Goal: Transaction & Acquisition: Purchase product/service

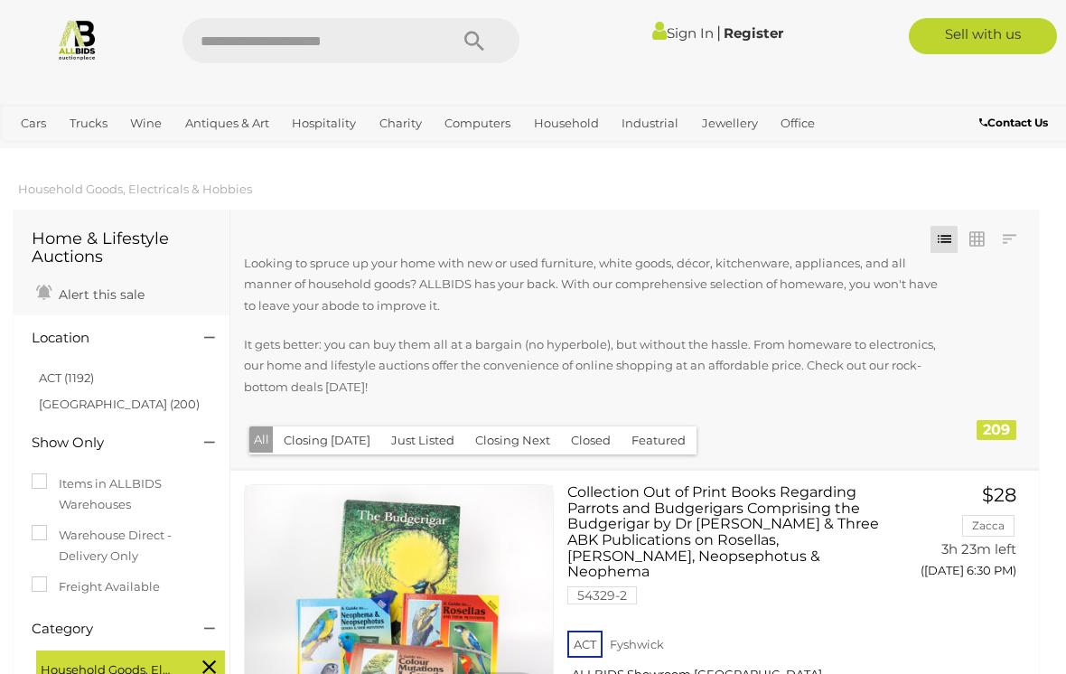
click at [0, 0] on link "Industrial & Rustic" at bounding box center [0, 0] width 0 height 0
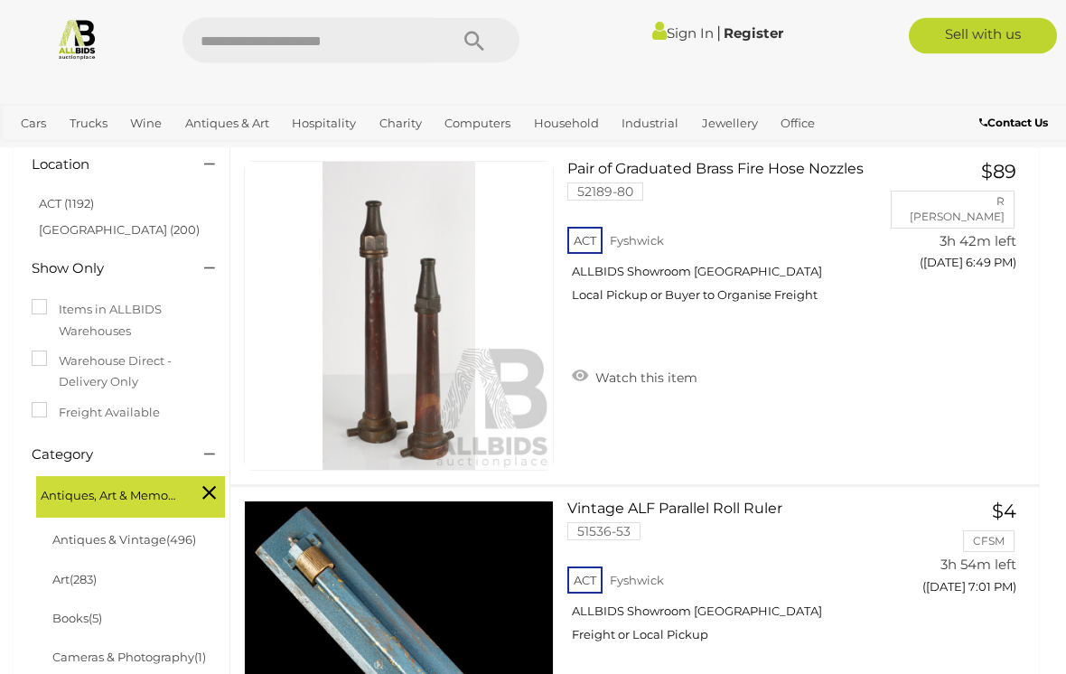
scroll to position [141, 0]
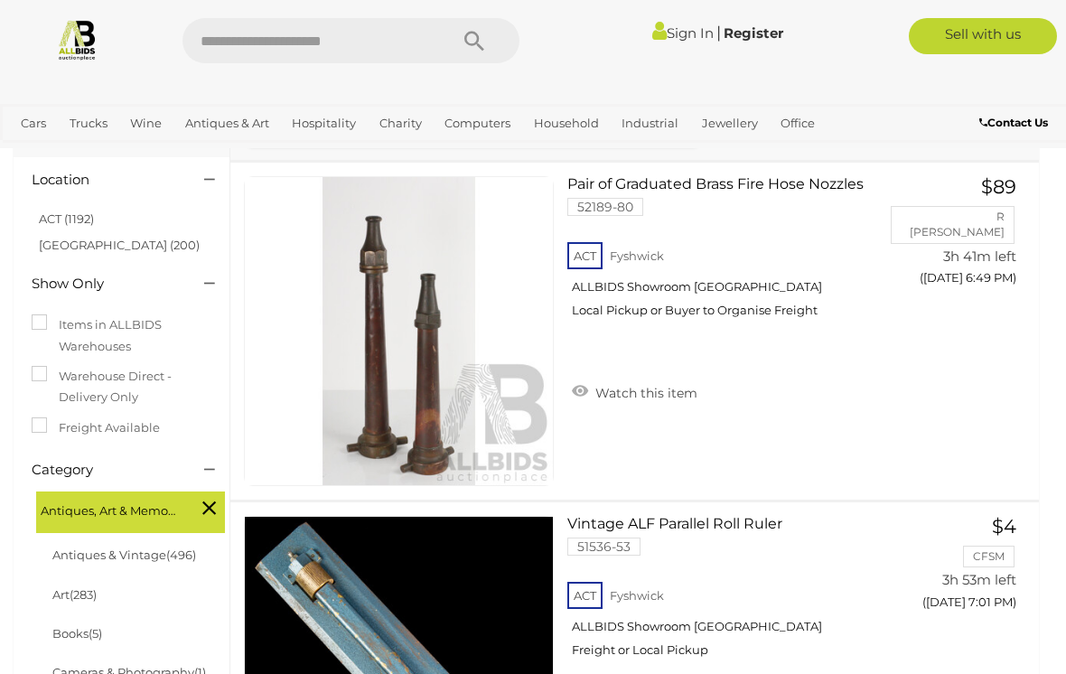
click at [0, 0] on link "Collectable Coins, Notes & Stamps" at bounding box center [0, 0] width 0 height 0
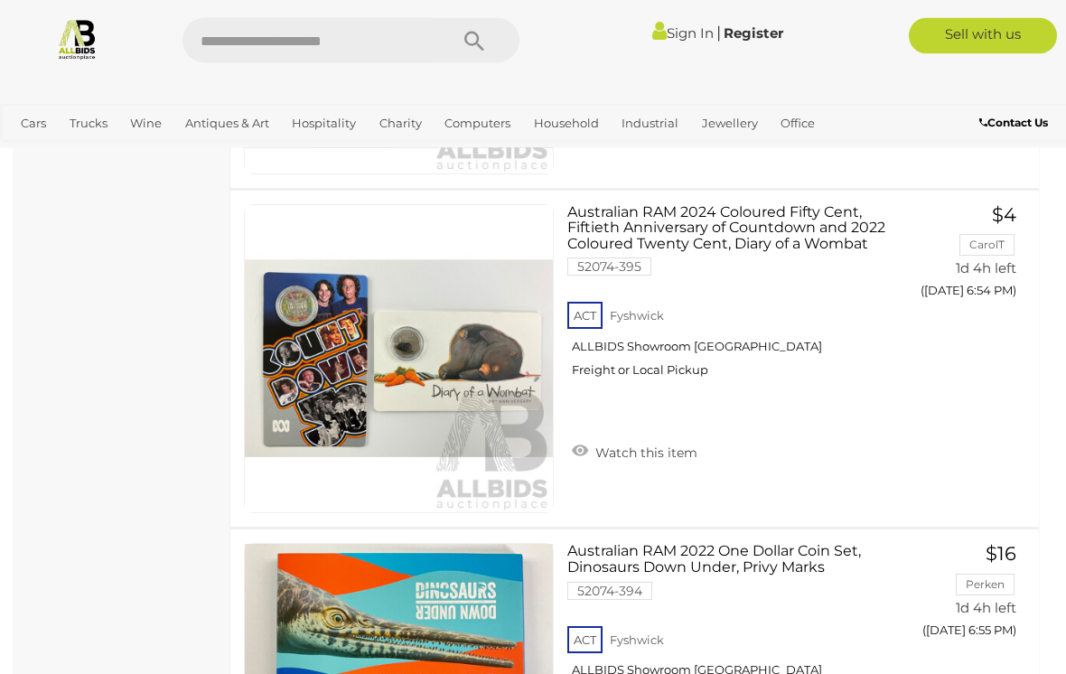
scroll to position [8061, 0]
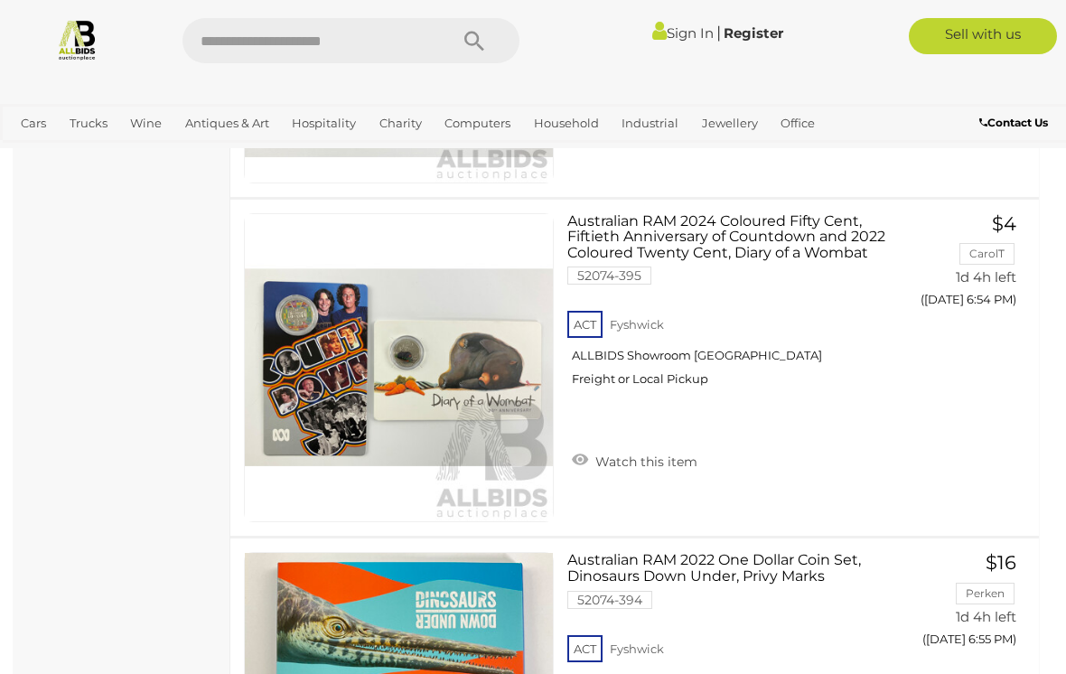
click at [0, 0] on link "View All Industrial Auctions" at bounding box center [0, 0] width 0 height 0
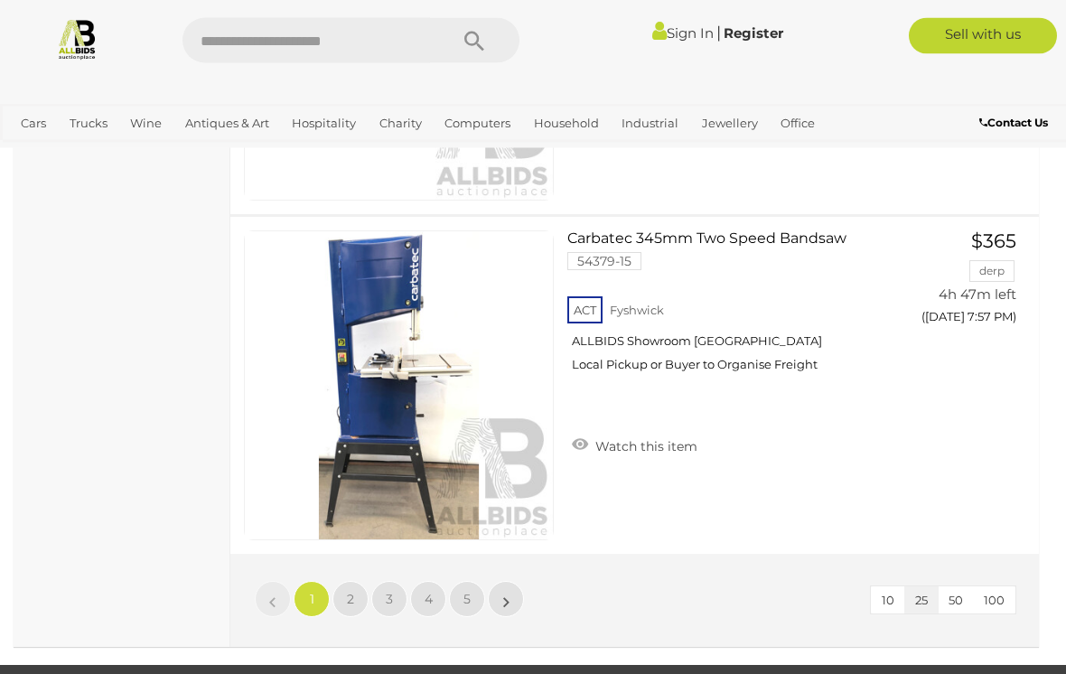
scroll to position [8465, 0]
click at [351, 591] on span "2" at bounding box center [350, 599] width 7 height 16
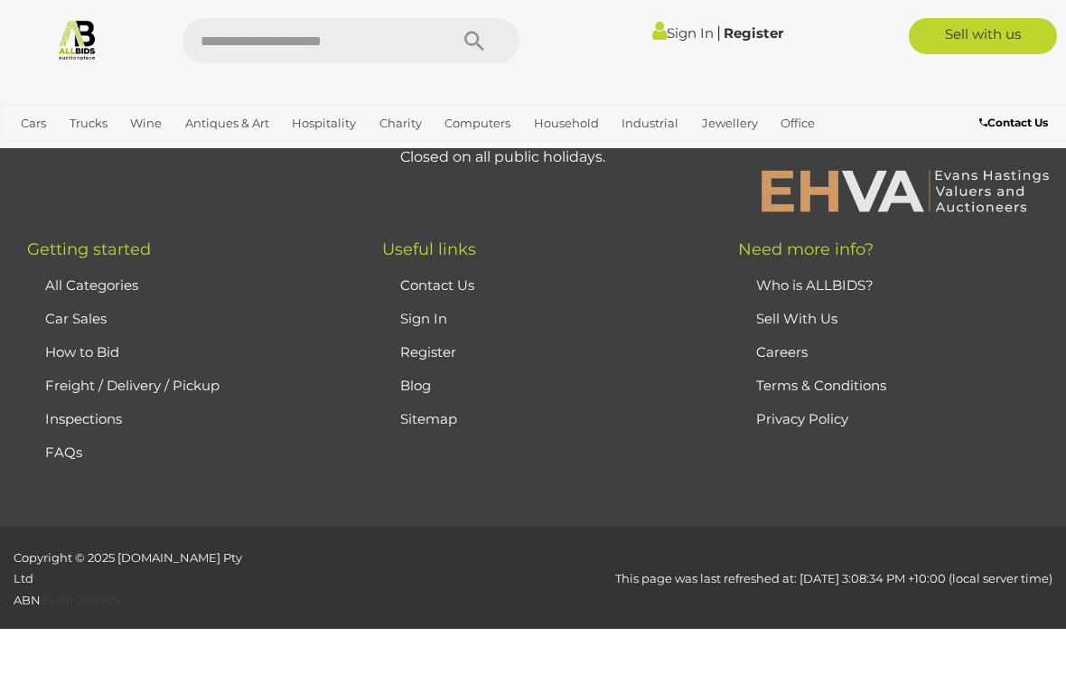
scroll to position [323, 0]
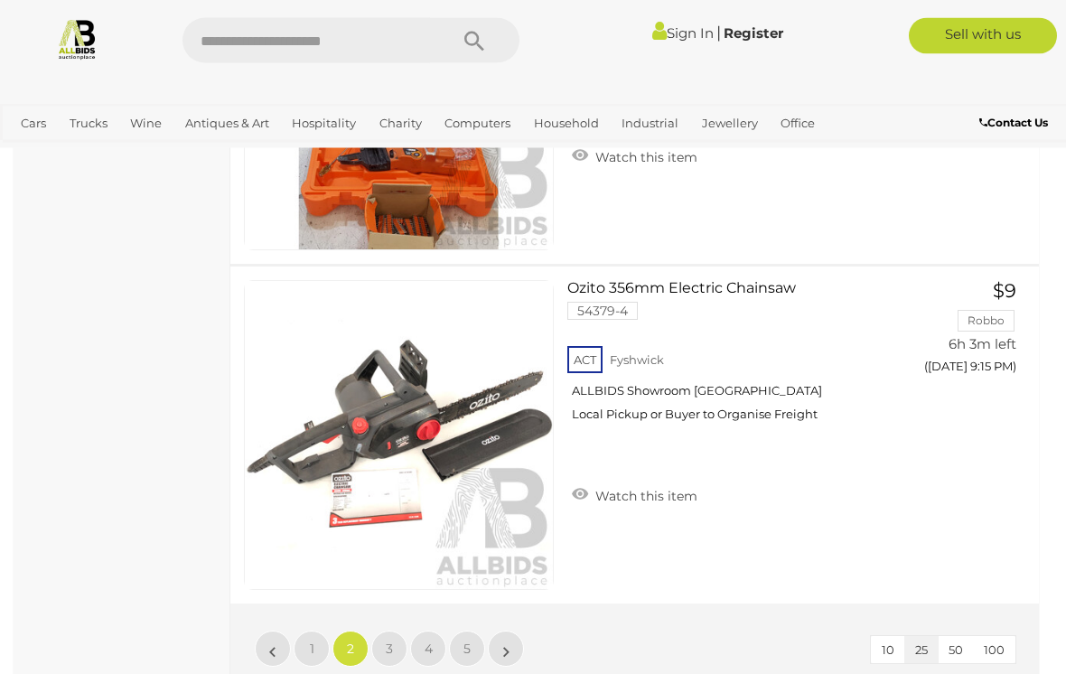
scroll to position [8420, 0]
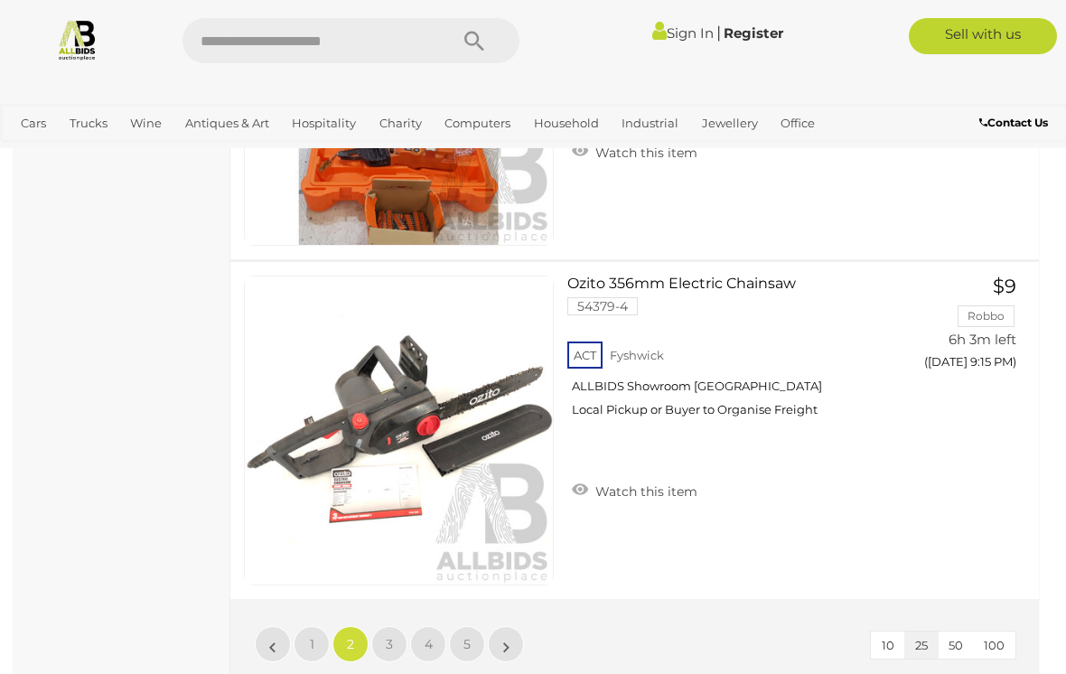
click at [391, 636] on span "3" at bounding box center [389, 644] width 7 height 16
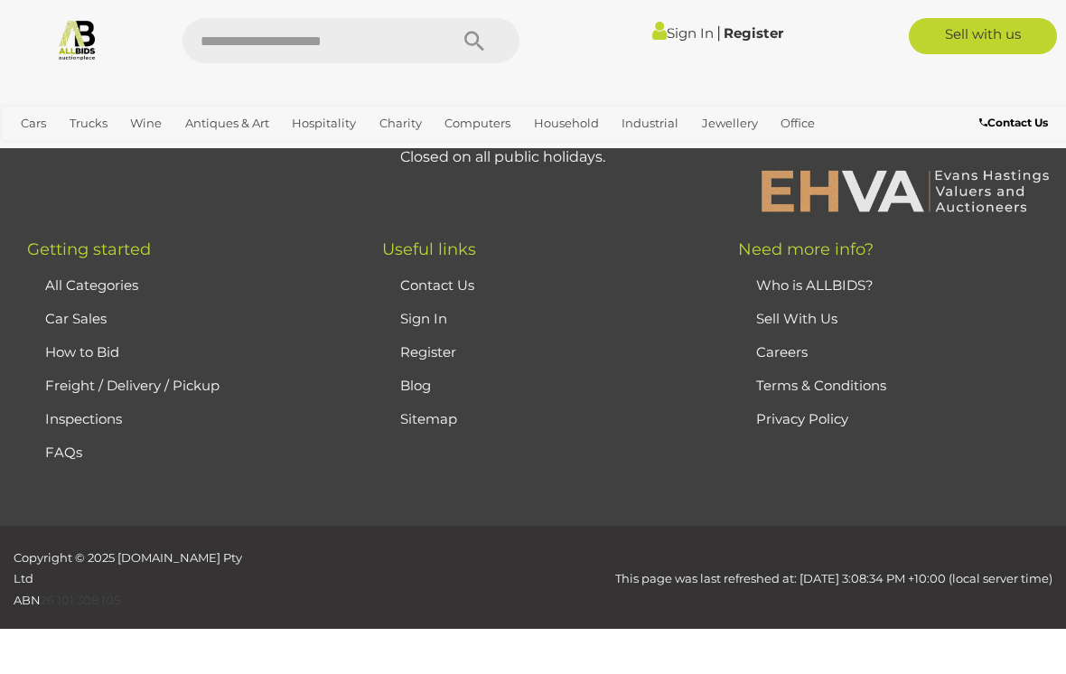
scroll to position [323, 0]
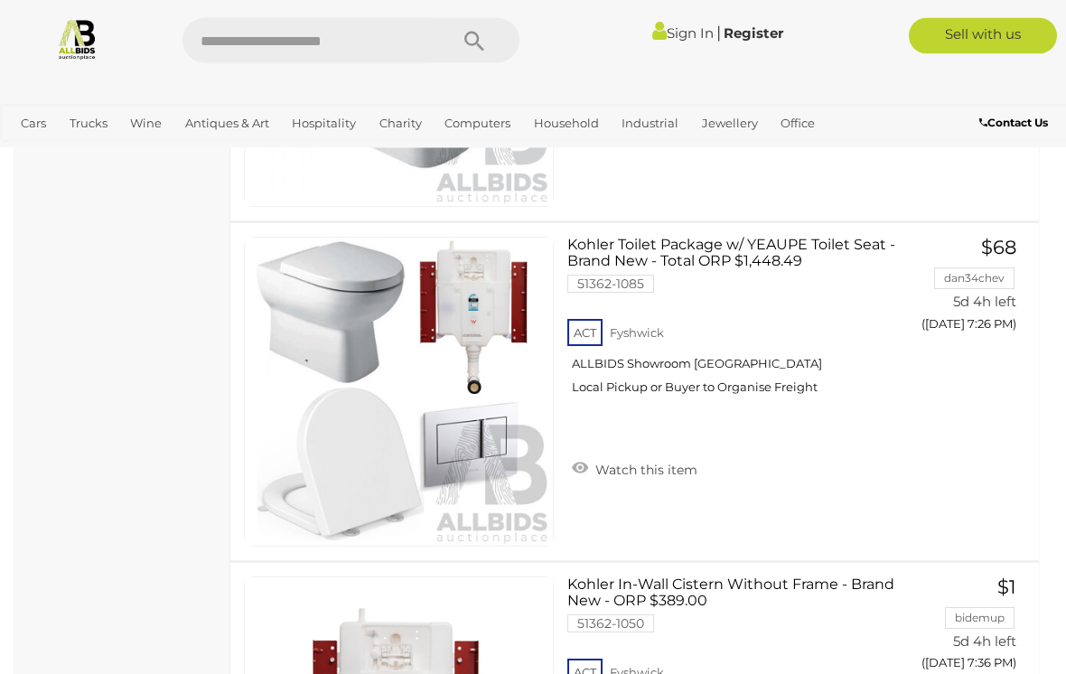
scroll to position [2685, 0]
click at [402, 338] on link at bounding box center [399, 392] width 310 height 310
click at [408, 317] on link at bounding box center [399, 392] width 310 height 310
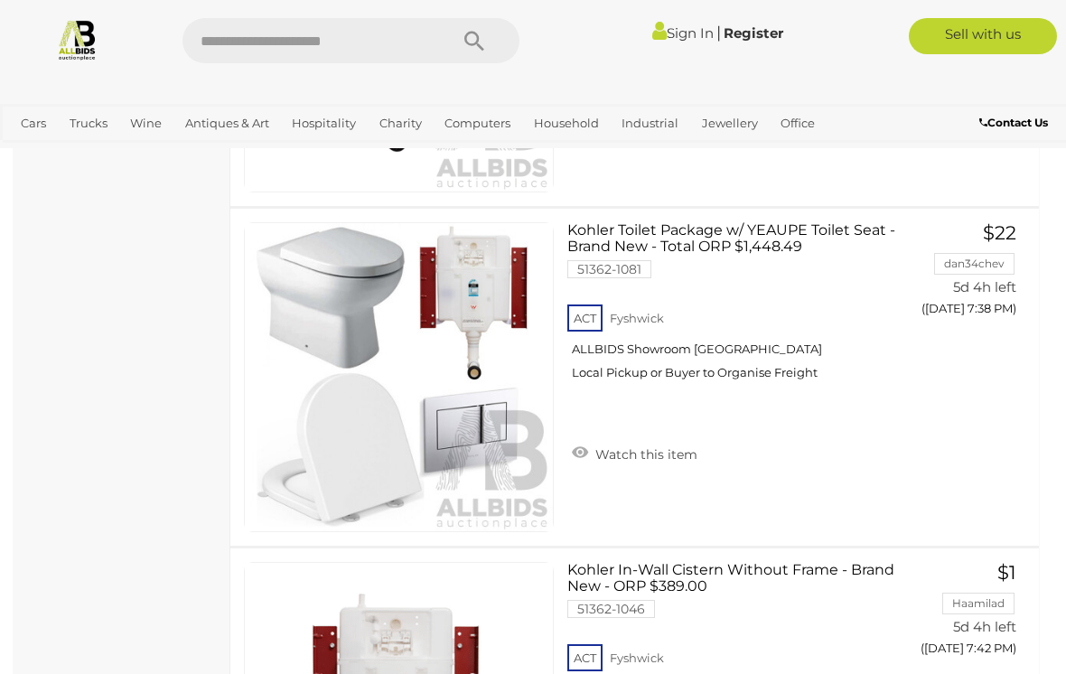
scroll to position [3380, 0]
click at [432, 355] on img at bounding box center [399, 376] width 308 height 308
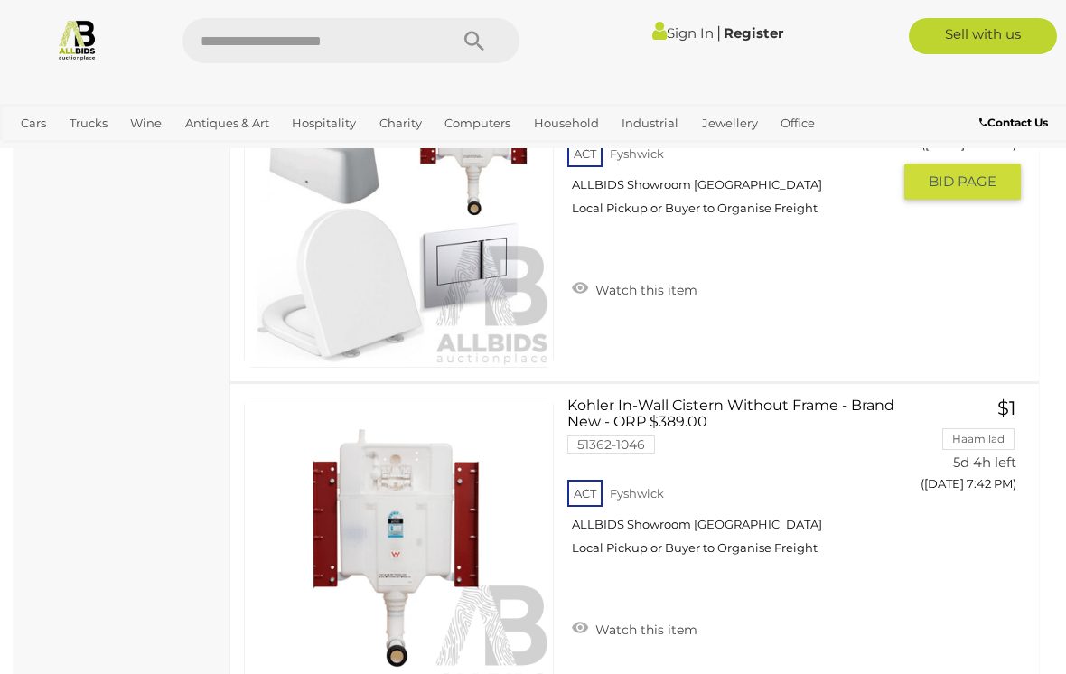
scroll to position [3548, 0]
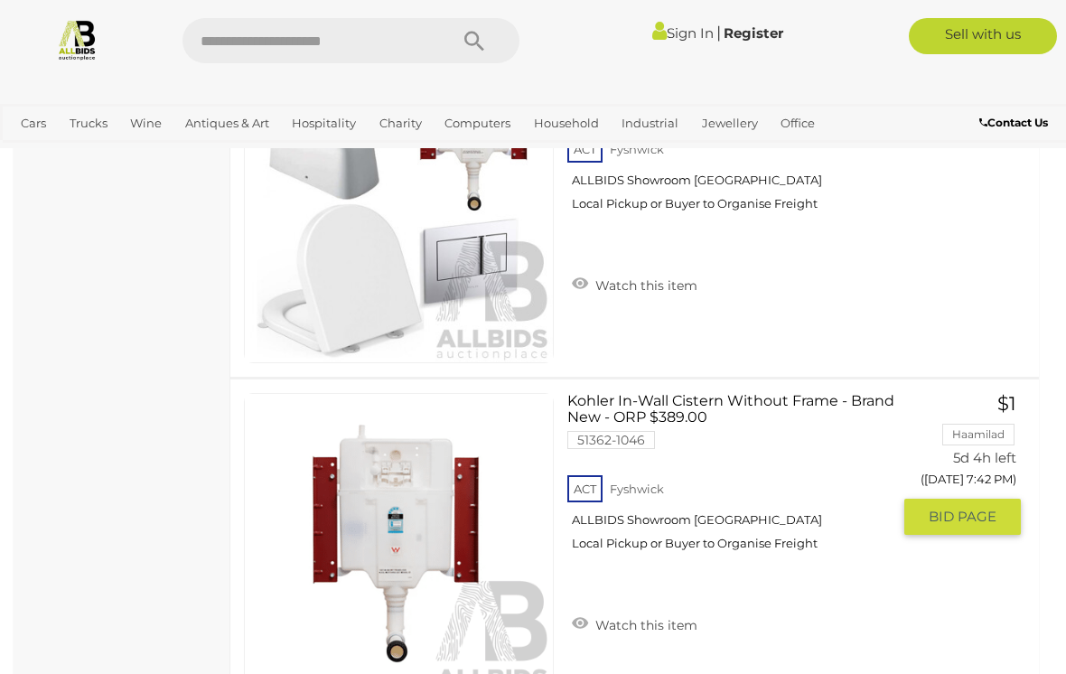
click at [388, 478] on link at bounding box center [399, 548] width 310 height 310
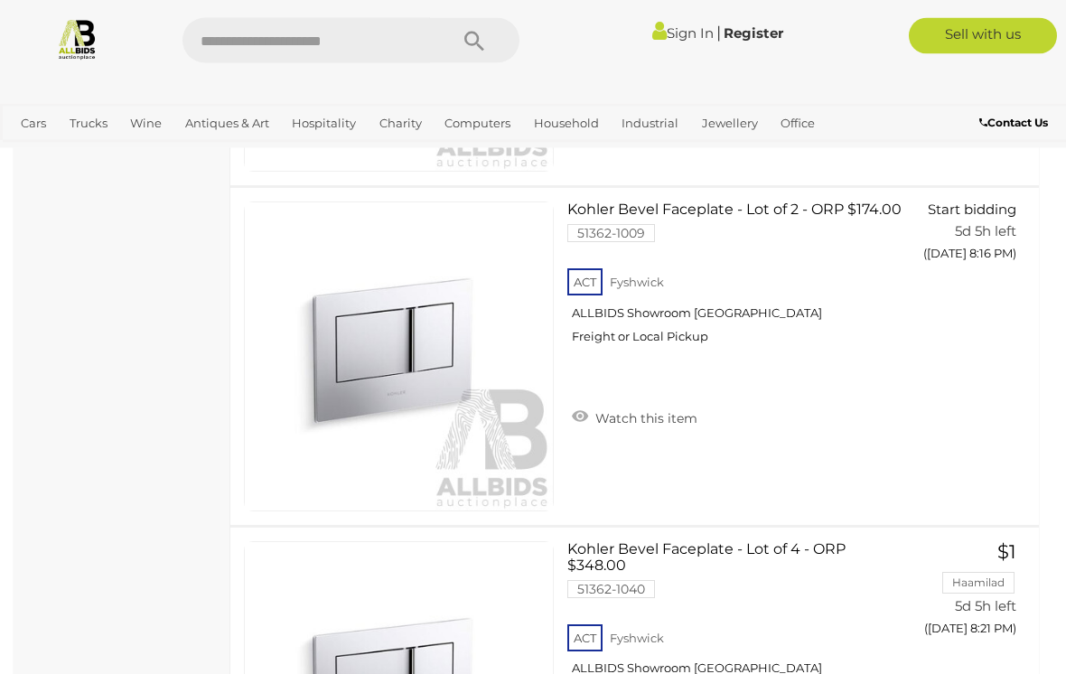
scroll to position [5776, 0]
click at [412, 336] on img at bounding box center [399, 356] width 308 height 308
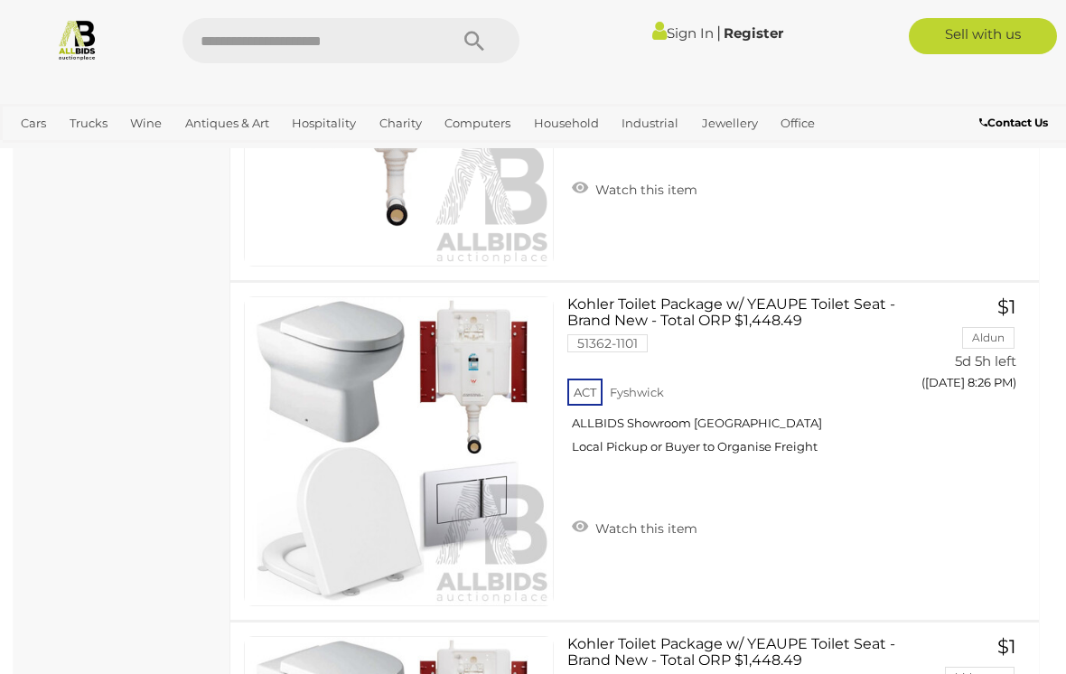
scroll to position [6686, 0]
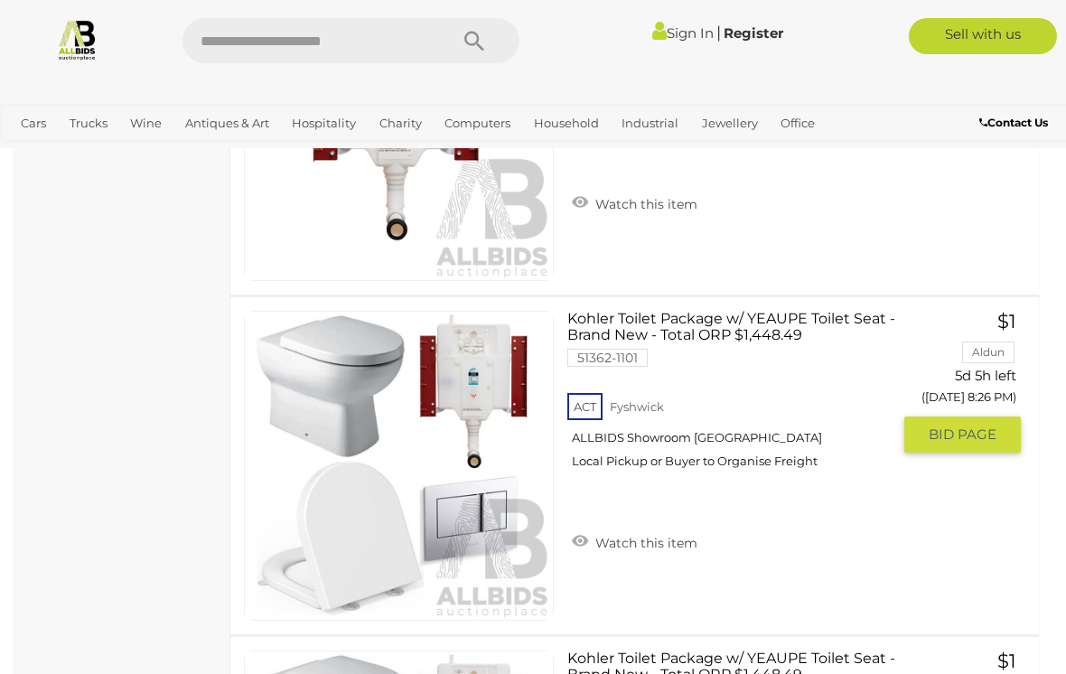
click at [432, 430] on link at bounding box center [399, 466] width 310 height 310
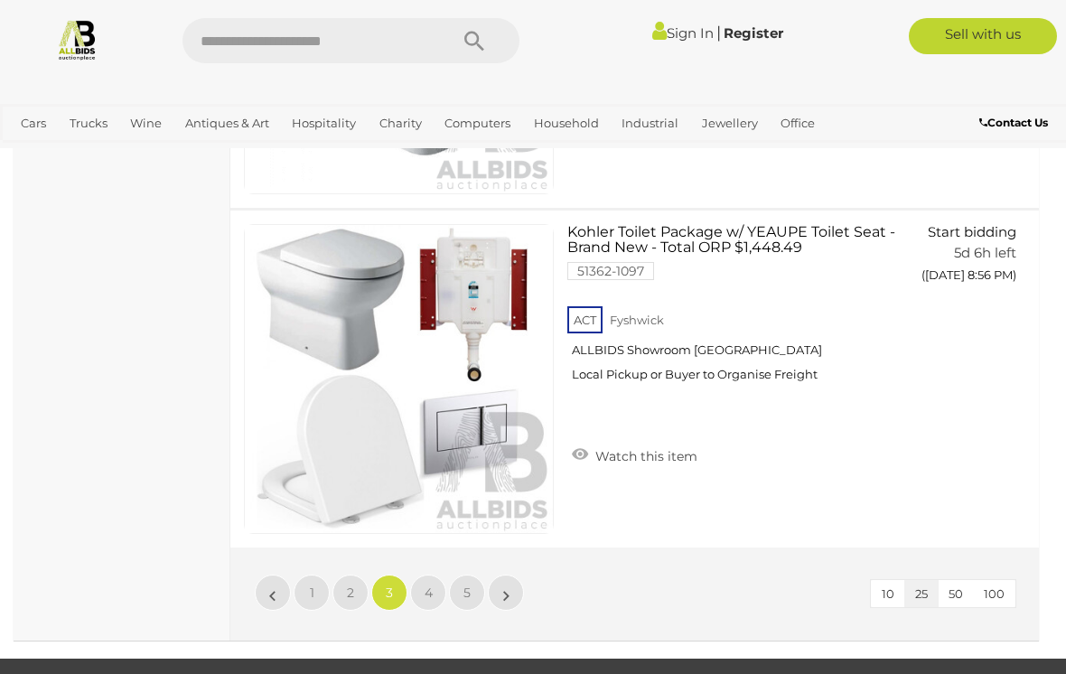
scroll to position [8470, 0]
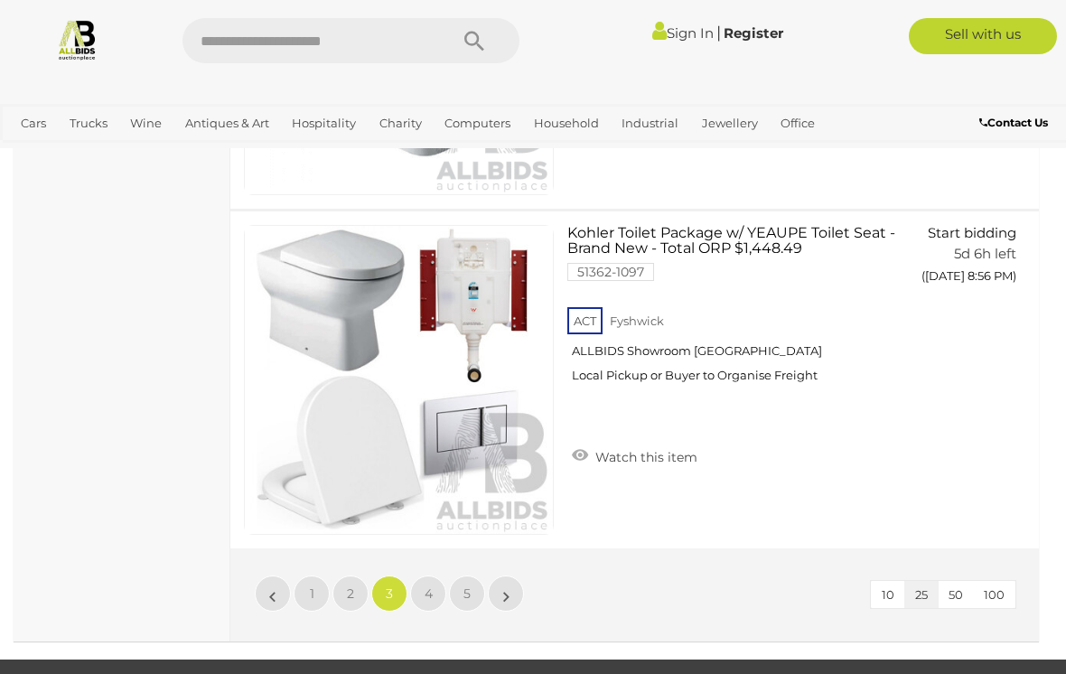
click at [429, 585] on span "4" at bounding box center [429, 593] width 8 height 16
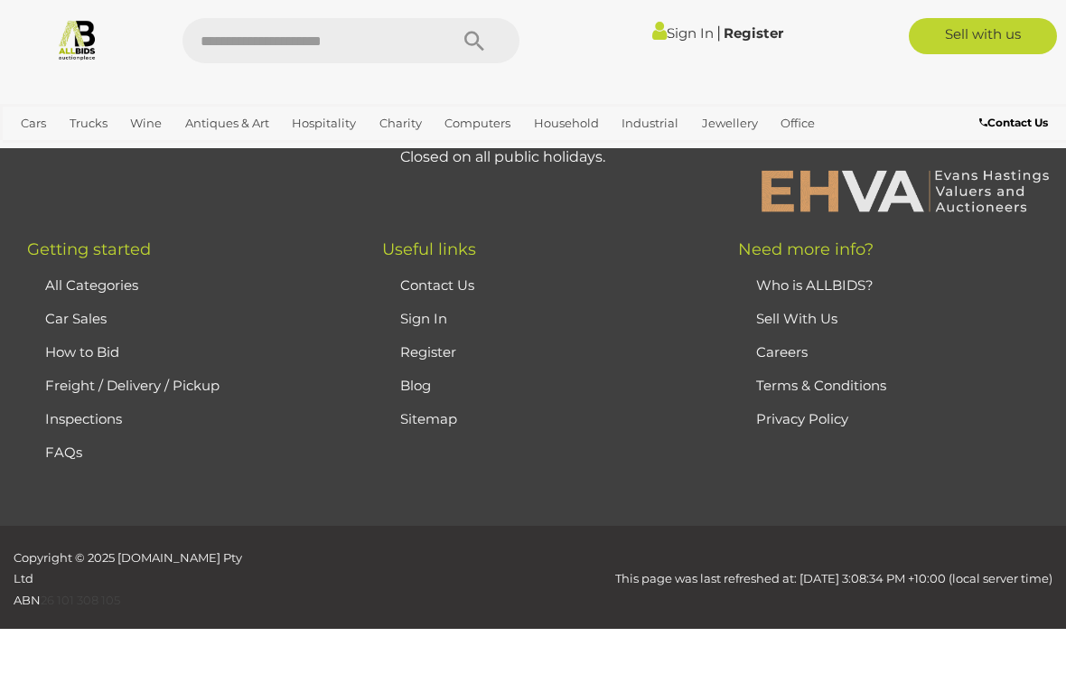
scroll to position [323, 0]
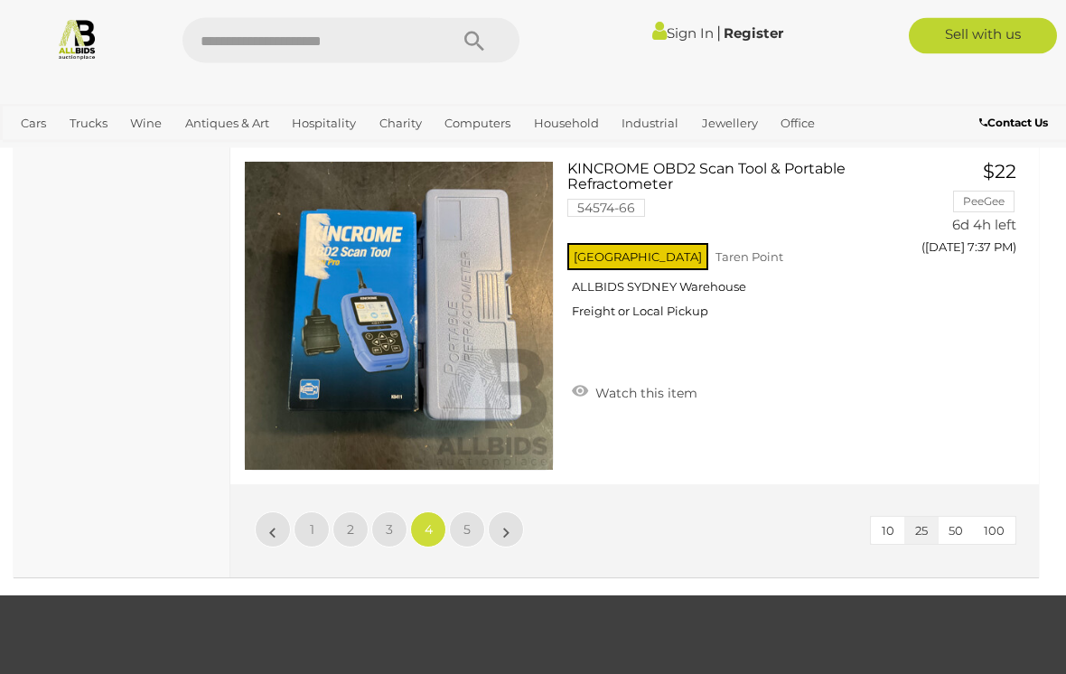
scroll to position [8534, 0]
click at [472, 511] on link "5" at bounding box center [467, 529] width 36 height 36
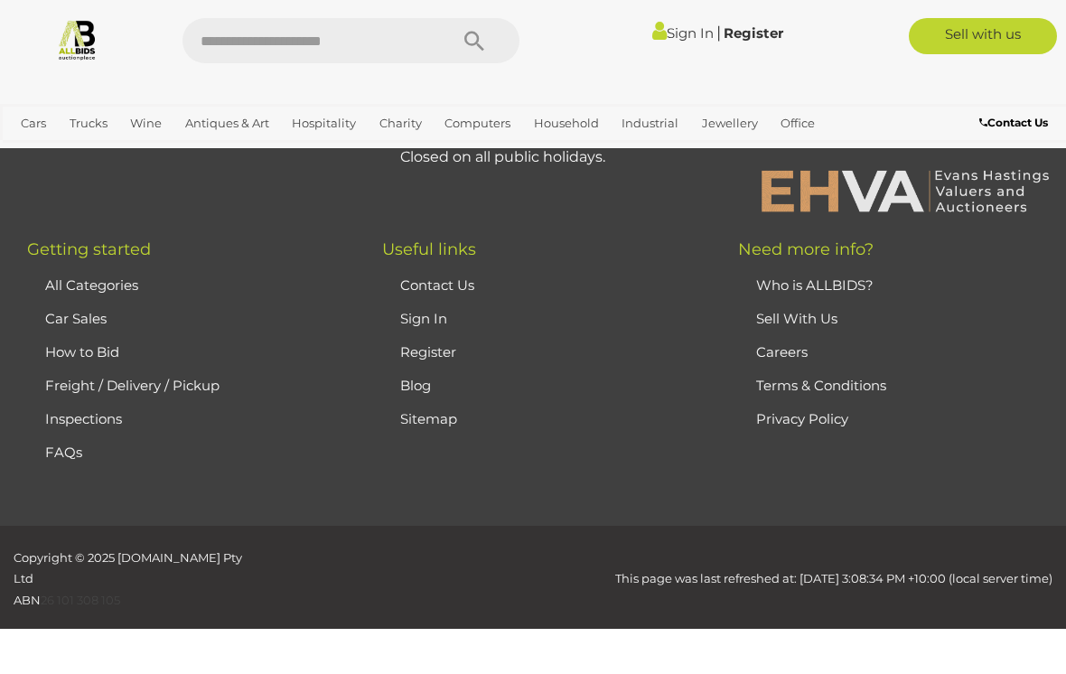
scroll to position [323, 0]
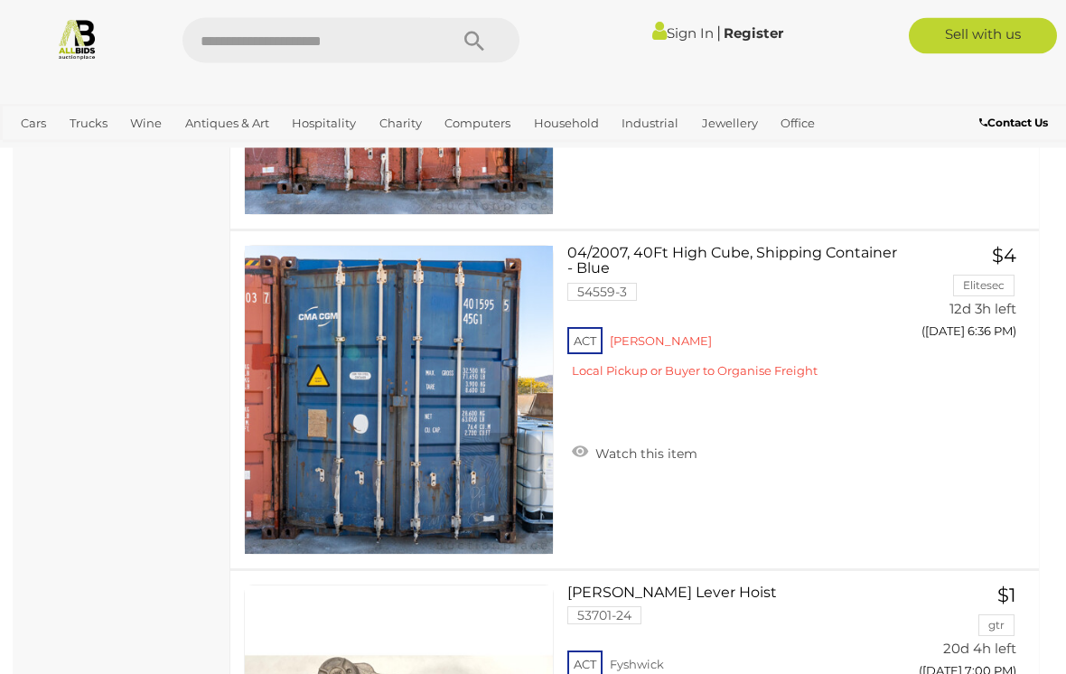
scroll to position [5055, 0]
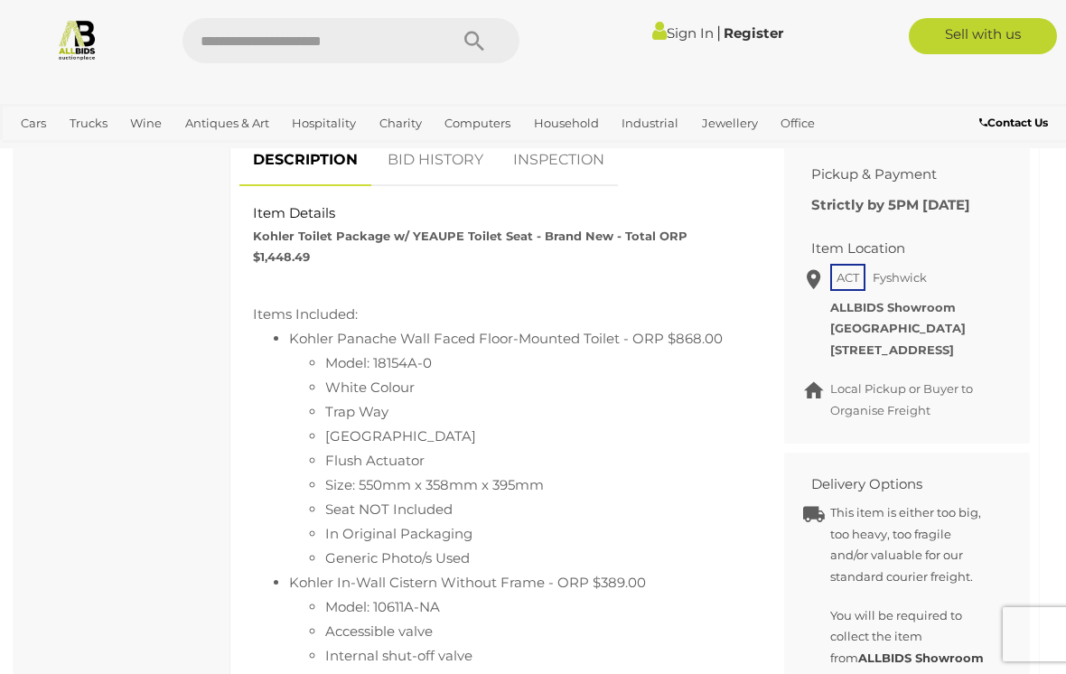
scroll to position [825, 0]
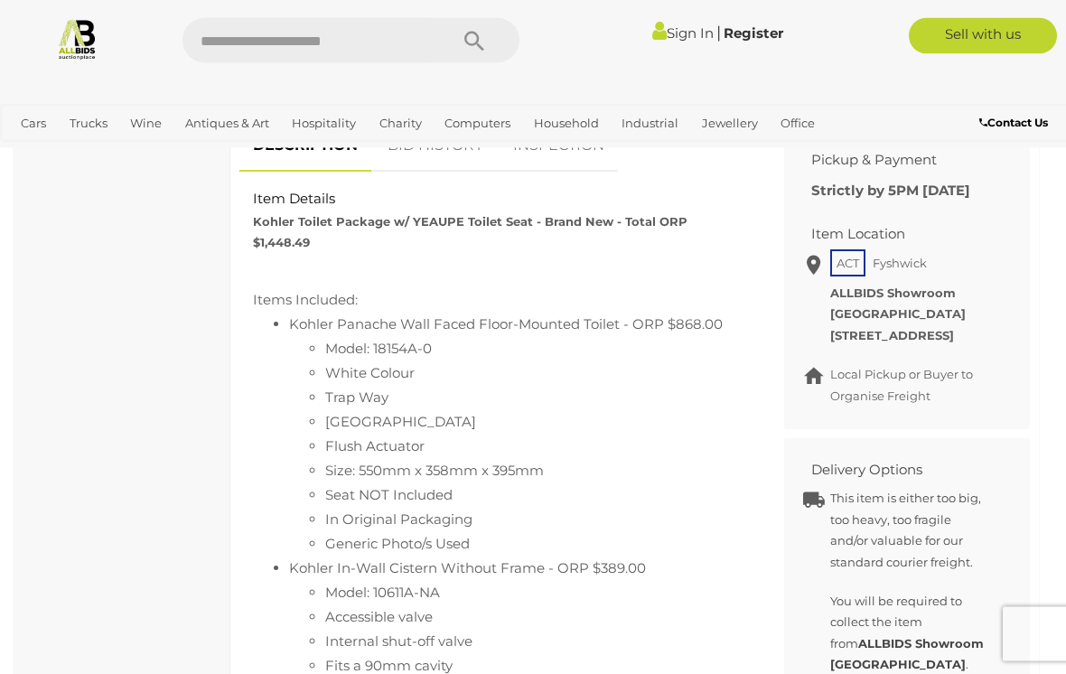
click at [905, 574] on p "This item is either too big, too heavy, too fragile and/or valuable for our sta…" at bounding box center [909, 531] width 159 height 85
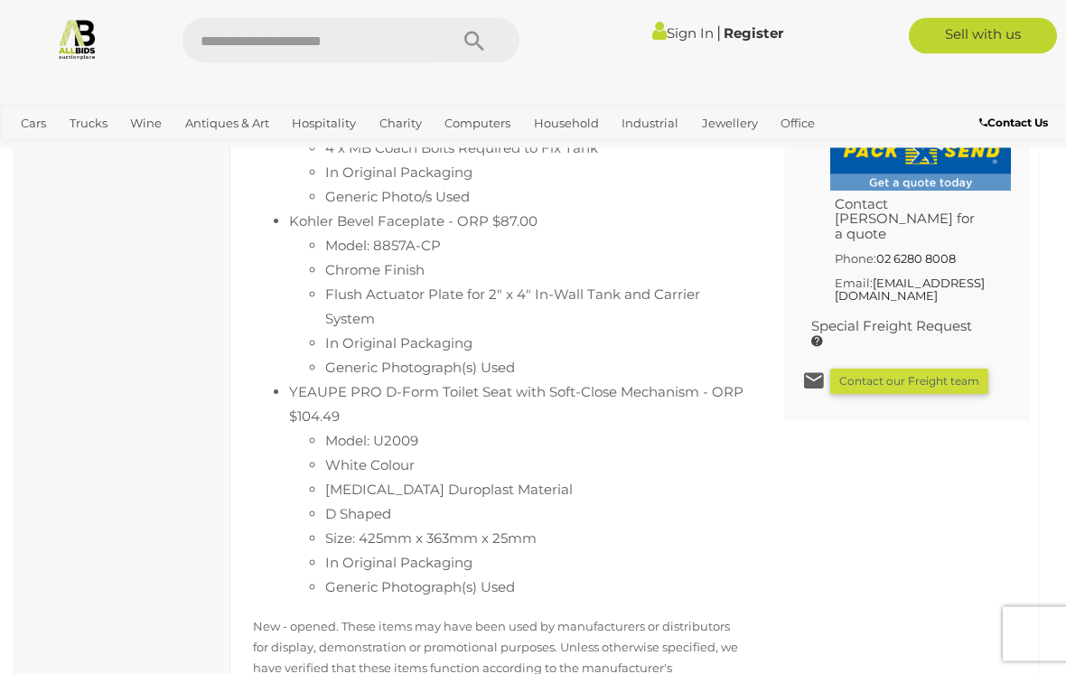
scroll to position [1538, 0]
click at [887, 617] on div "Similar items you may be interested in Kohler Panache Wall Faced Floor Mounted …" at bounding box center [635, 251] width 818 height 1690
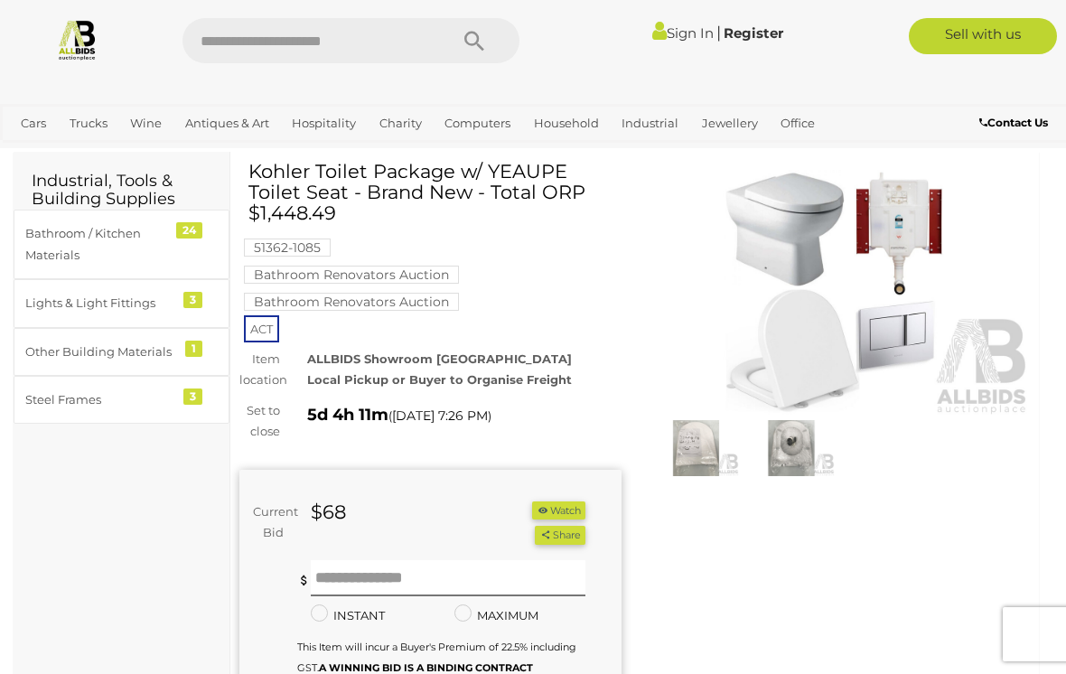
scroll to position [0, 0]
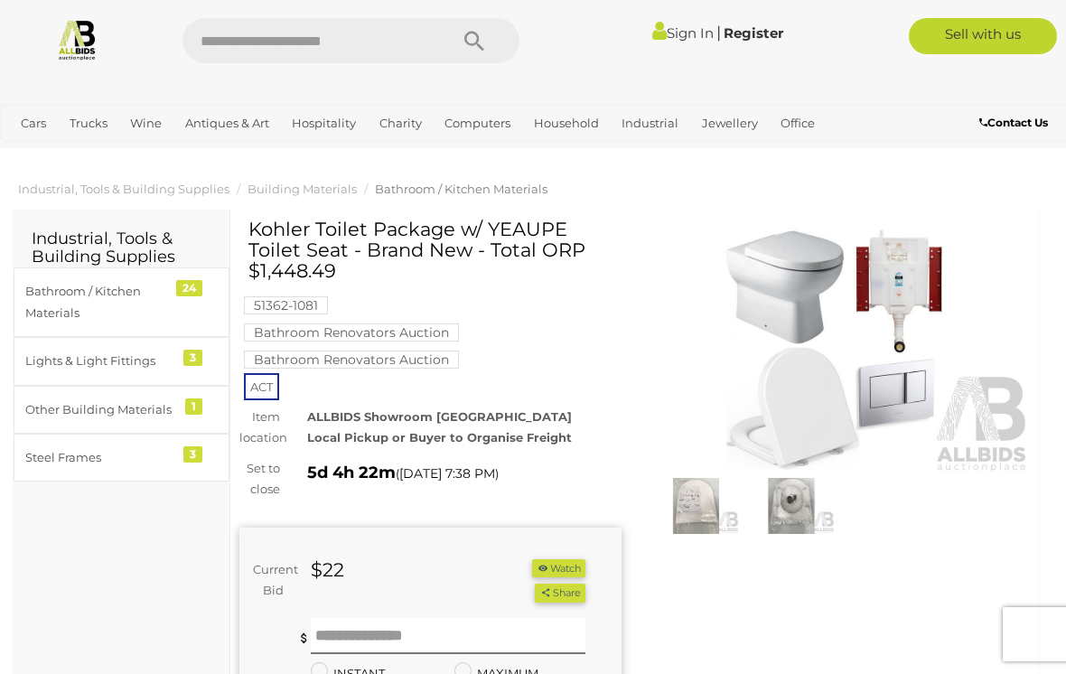
click at [919, 463] on img at bounding box center [840, 351] width 382 height 246
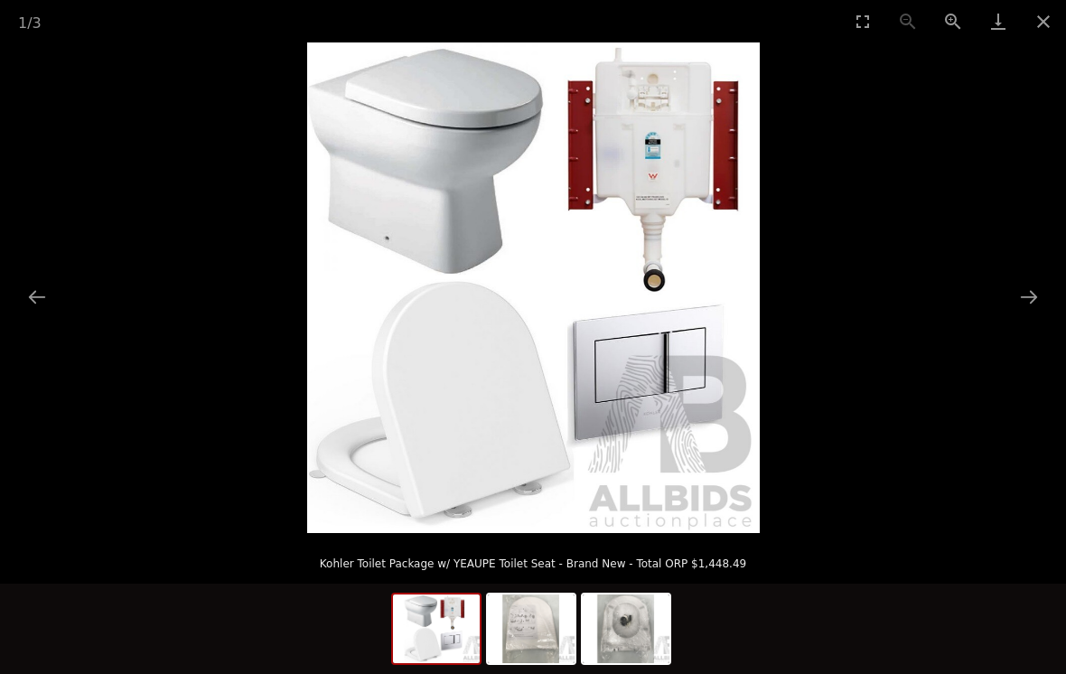
click at [1023, 288] on button "Next slide" at bounding box center [1029, 296] width 38 height 35
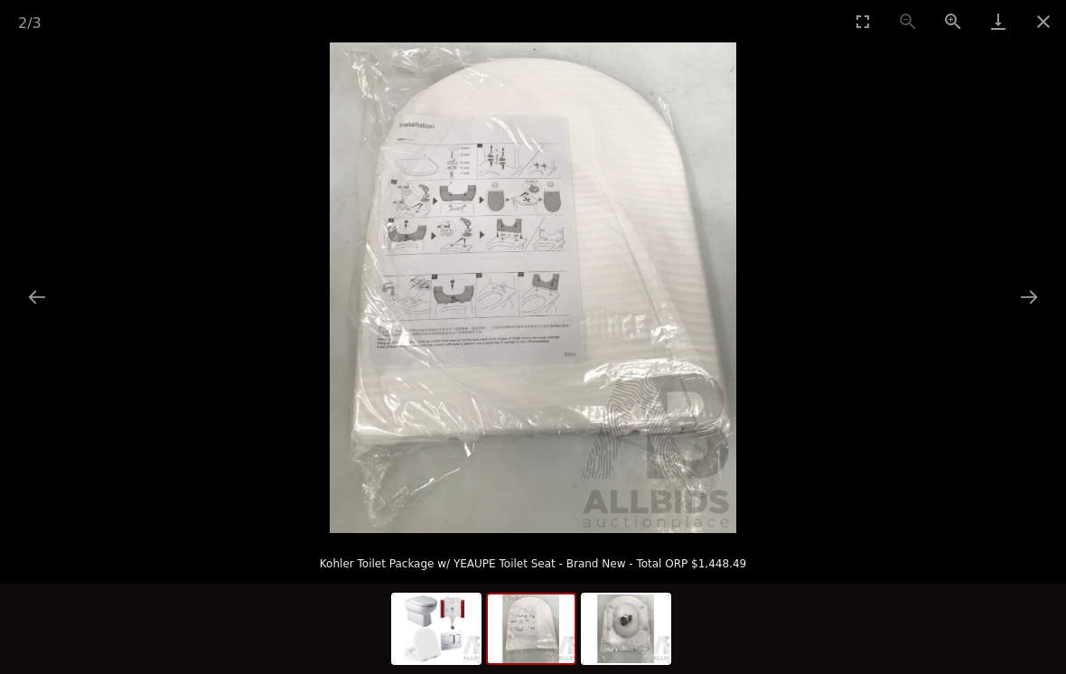
click at [1022, 306] on button "Next slide" at bounding box center [1029, 296] width 38 height 35
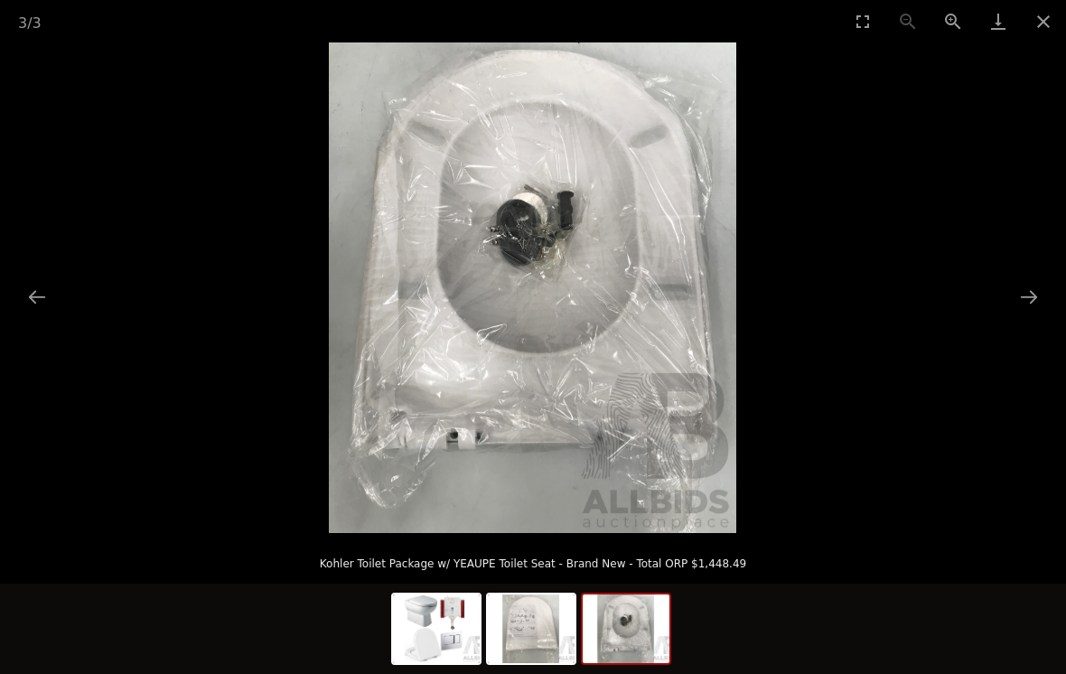
click at [1030, 308] on button "Next slide" at bounding box center [1029, 296] width 38 height 35
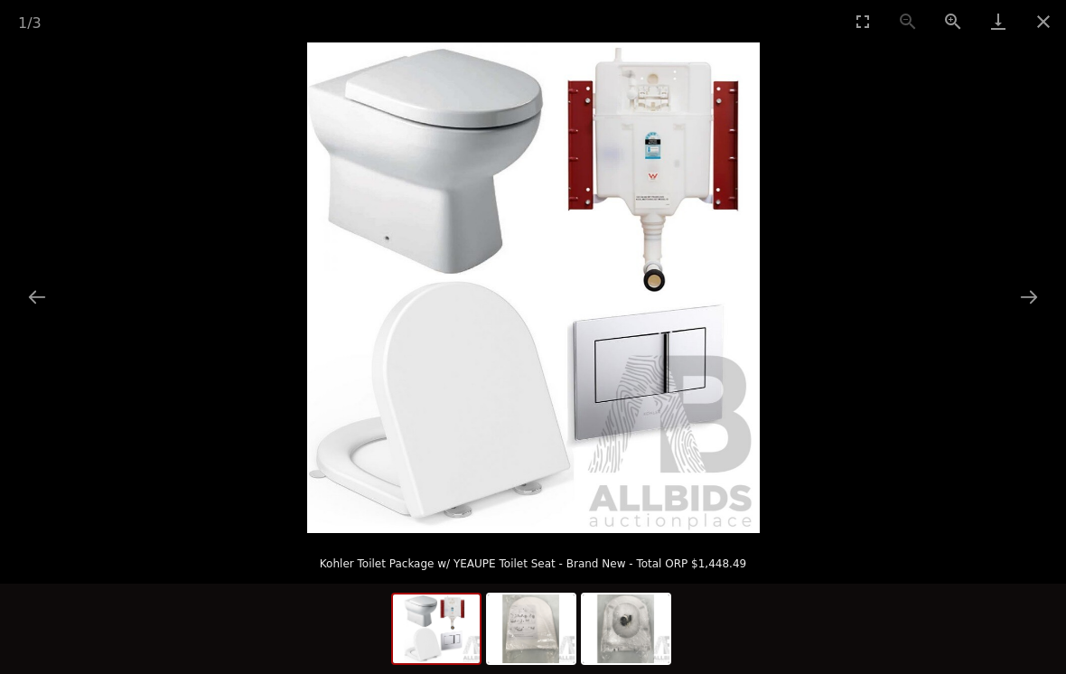
click at [1041, 299] on button "Next slide" at bounding box center [1029, 296] width 38 height 35
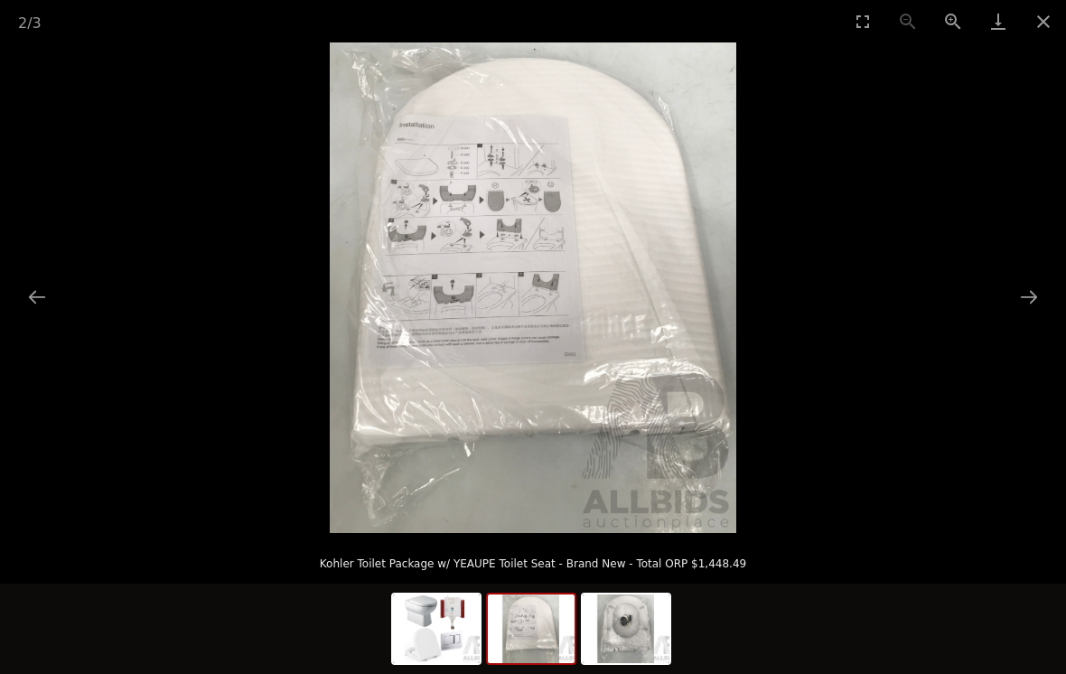
click at [1038, 300] on button "Next slide" at bounding box center [1029, 296] width 38 height 35
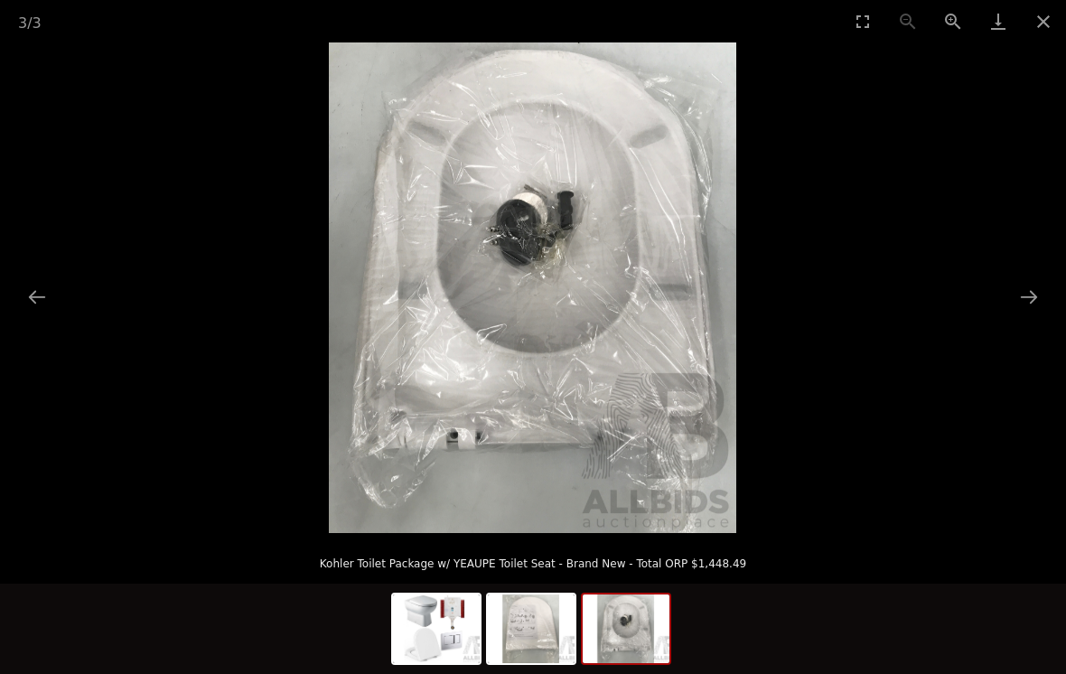
click at [967, 456] on picture at bounding box center [533, 287] width 1066 height 491
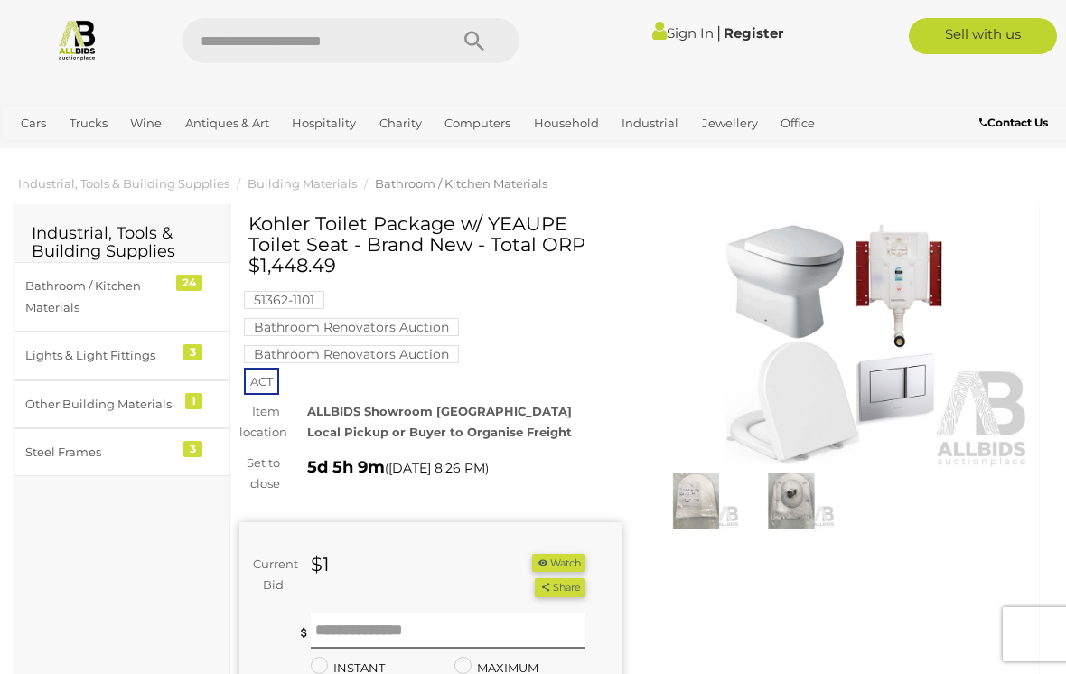
scroll to position [7, 0]
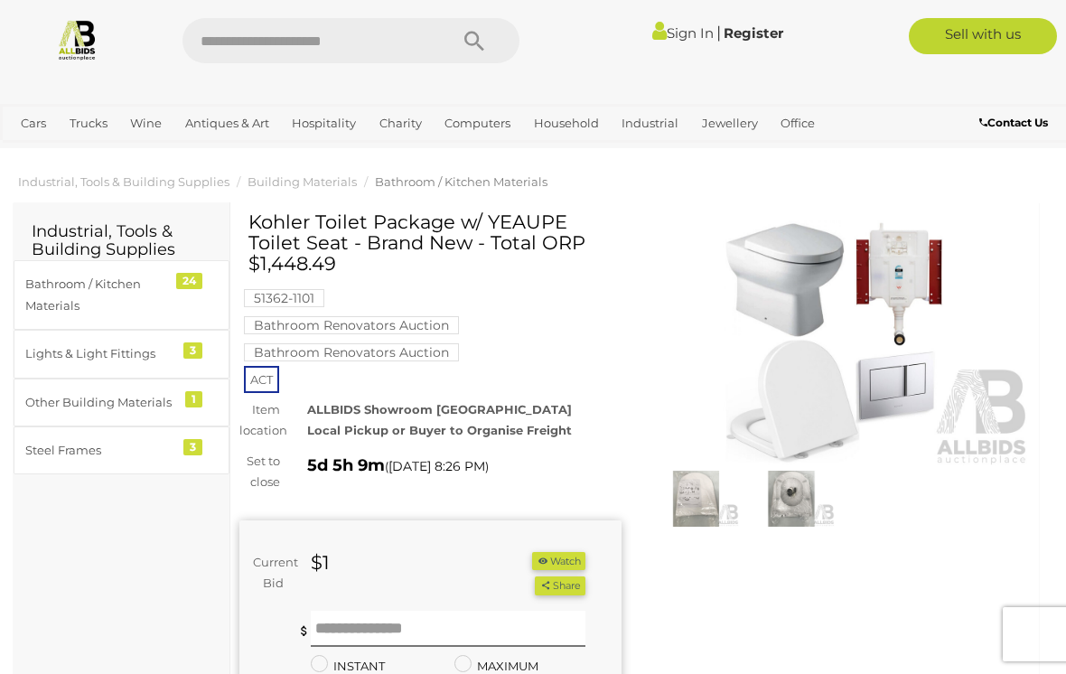
click at [785, 340] on img at bounding box center [840, 343] width 382 height 246
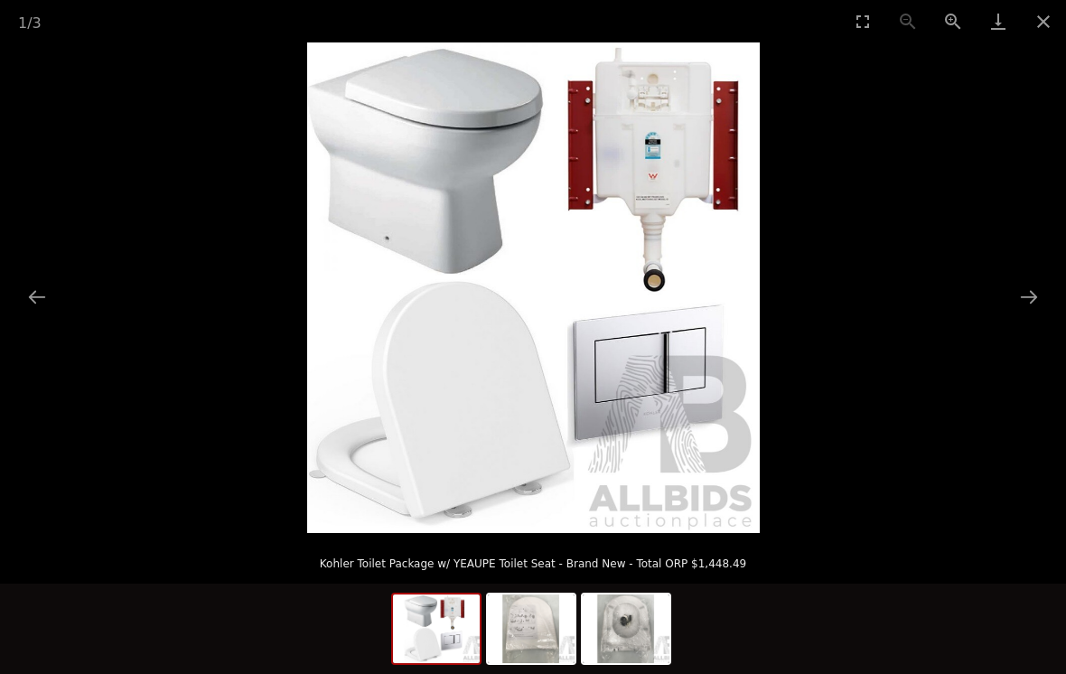
click at [1025, 286] on button "Next slide" at bounding box center [1029, 296] width 38 height 35
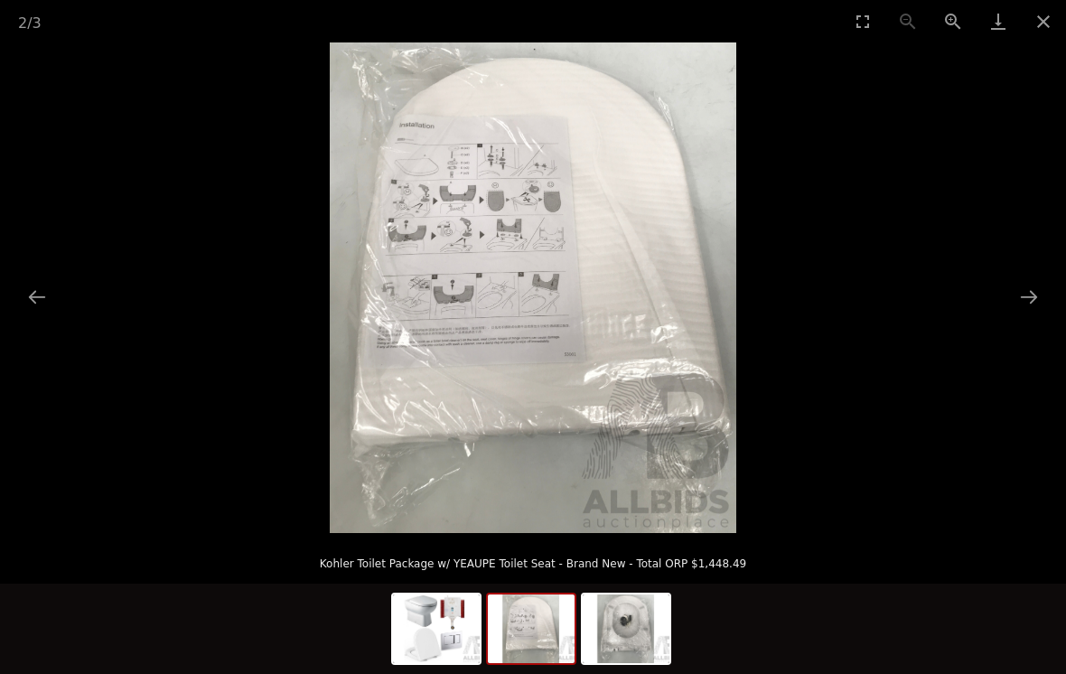
click at [1033, 297] on button "Next slide" at bounding box center [1029, 296] width 38 height 35
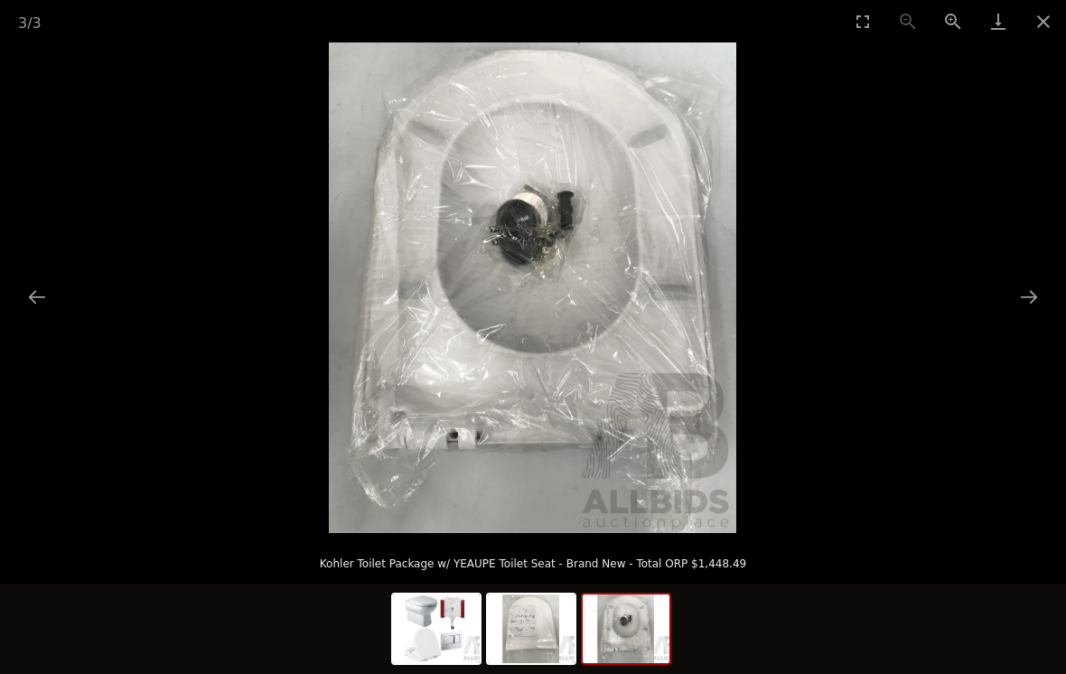
click at [1027, 298] on button "Next slide" at bounding box center [1029, 296] width 38 height 35
